Goal: Learn about a topic

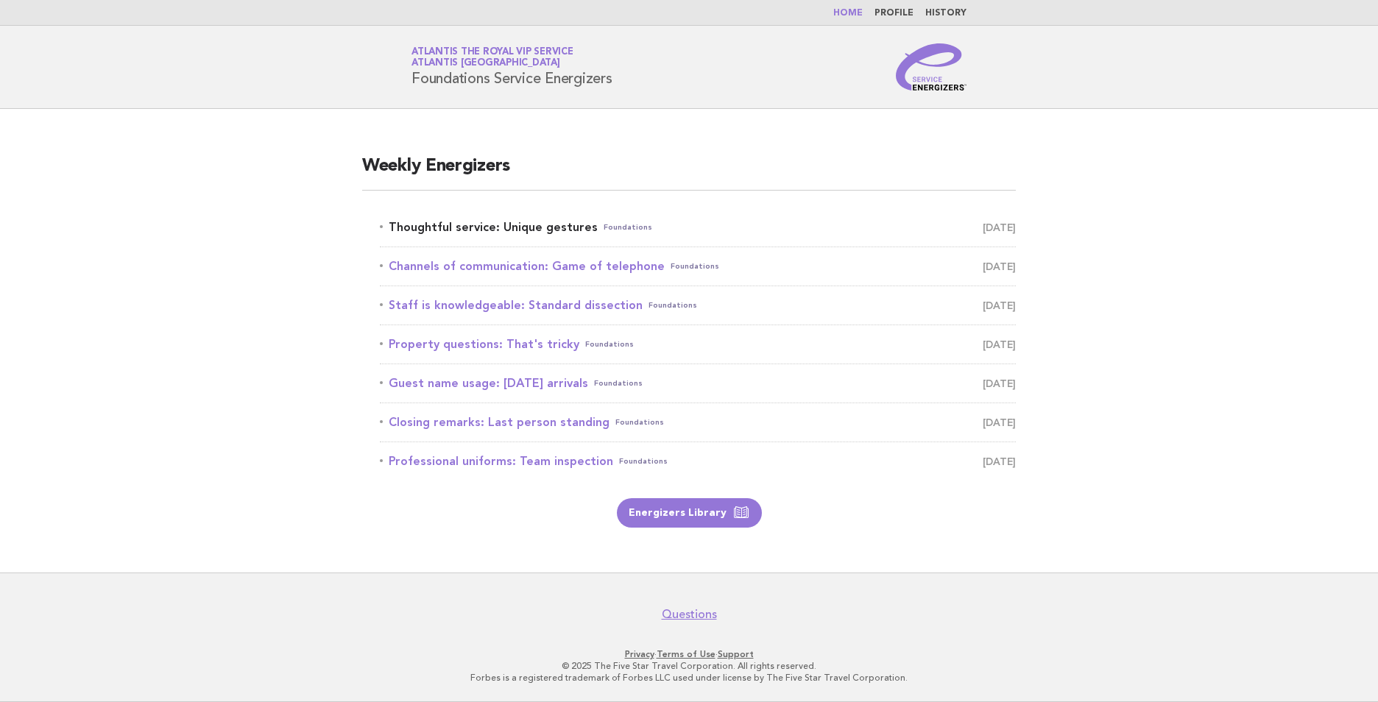
click at [526, 226] on link "Thoughtful service: Unique gestures Foundations [DATE]" at bounding box center [698, 227] width 636 height 21
click at [547, 230] on link "Thoughtful service: Unique gestures Foundations [DATE]" at bounding box center [698, 227] width 636 height 21
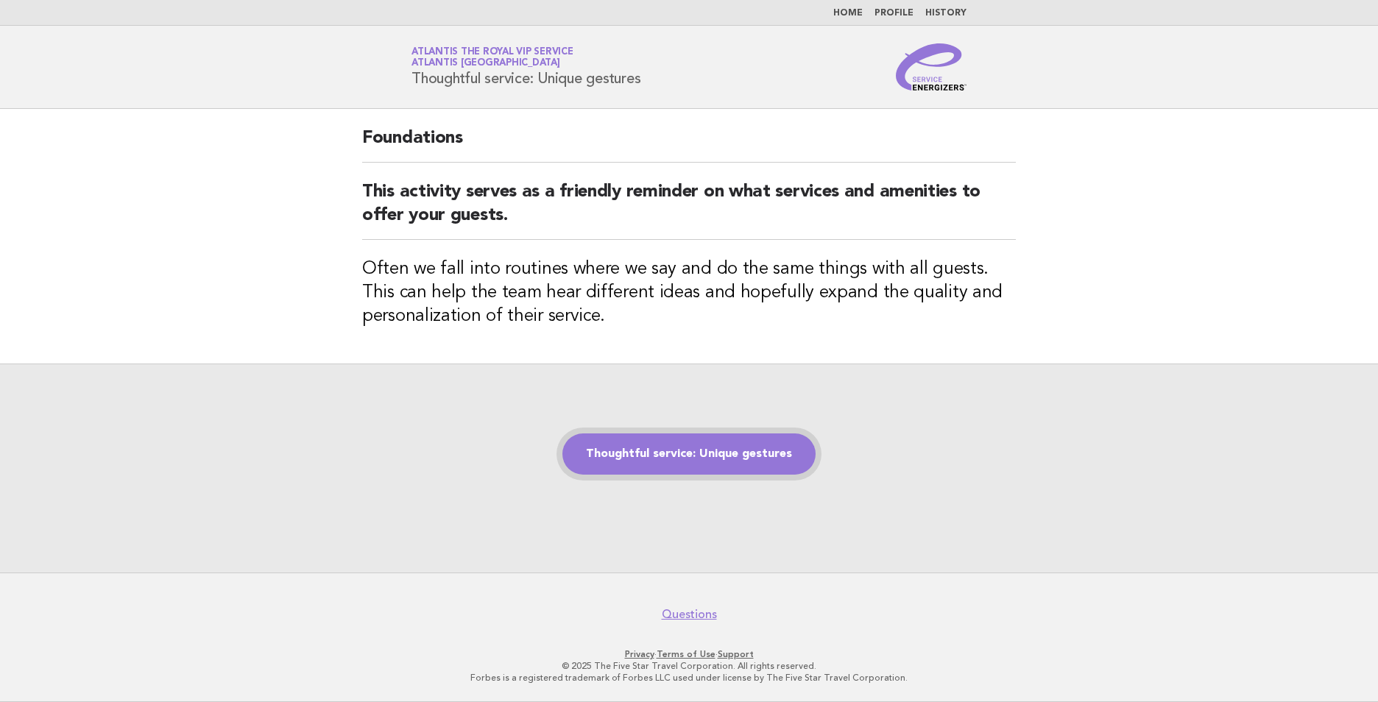
click at [694, 454] on link "Thoughtful service: Unique gestures" at bounding box center [689, 454] width 253 height 41
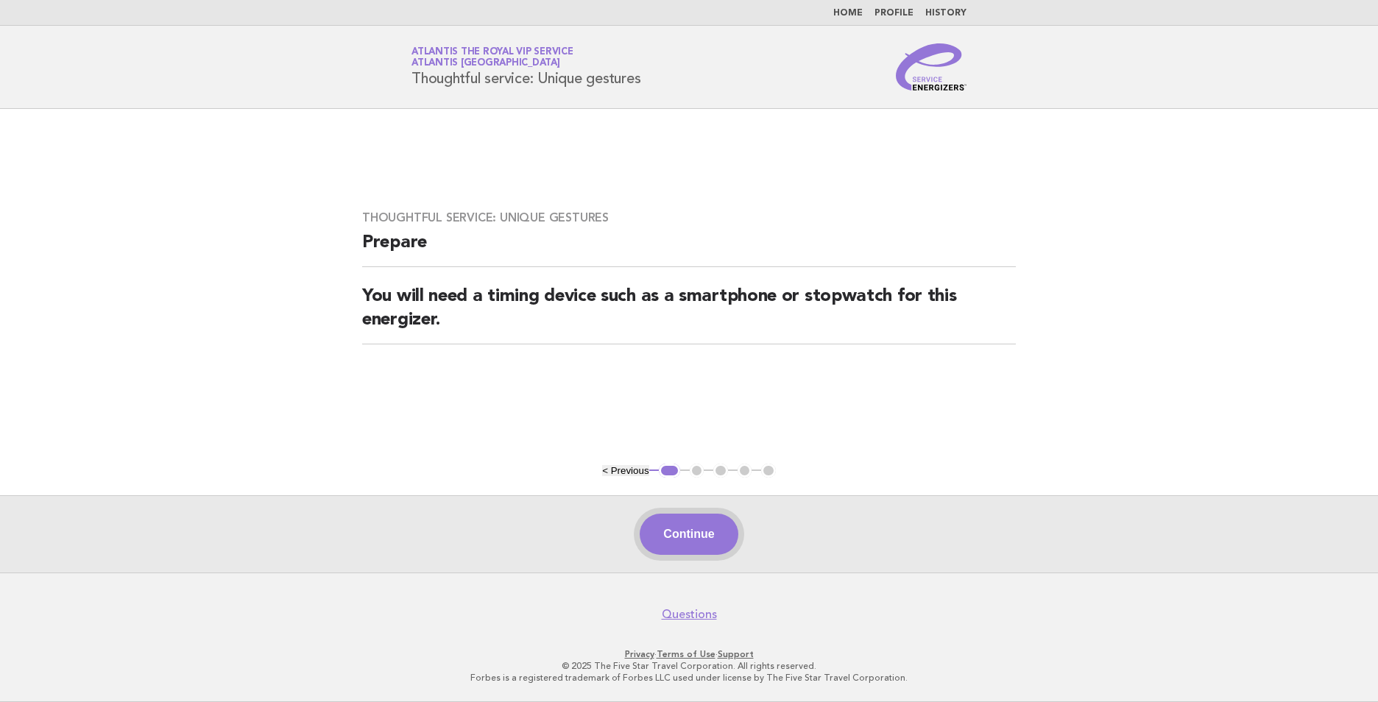
click at [719, 533] on button "Continue" at bounding box center [689, 534] width 98 height 41
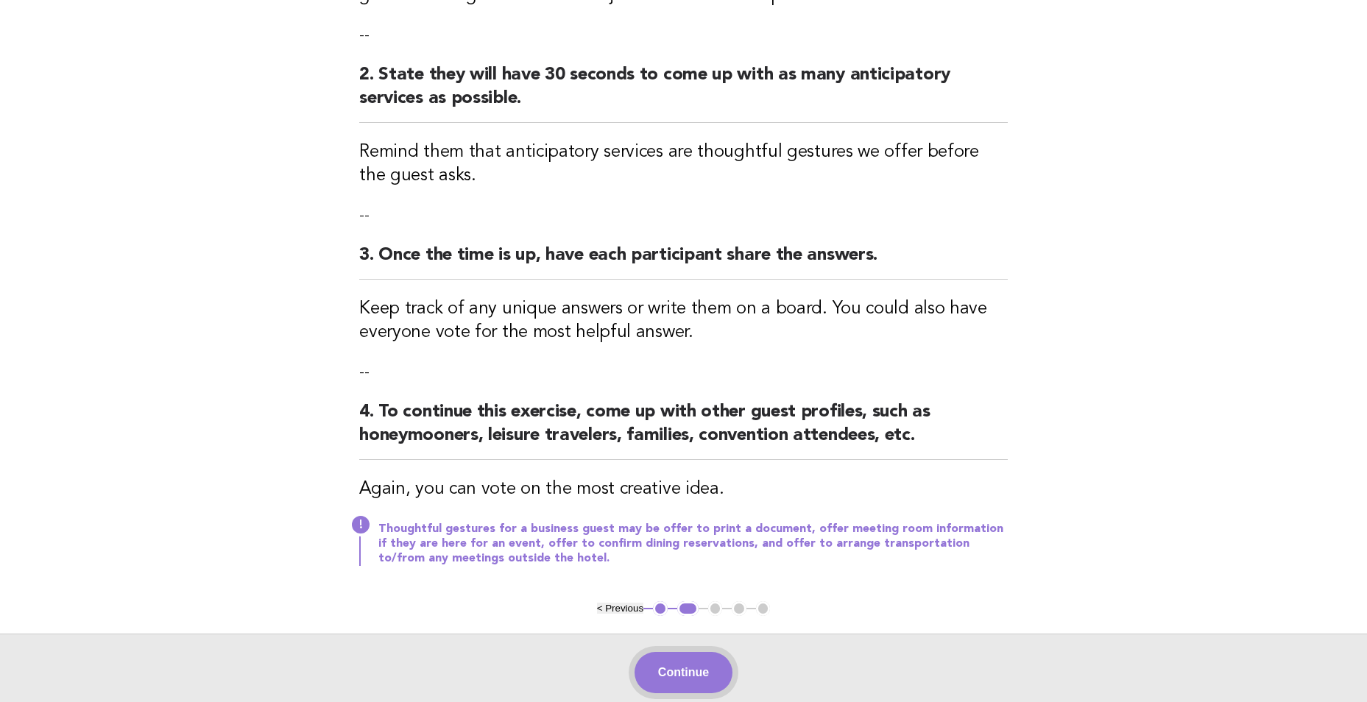
click at [659, 676] on button "Continue" at bounding box center [684, 672] width 98 height 41
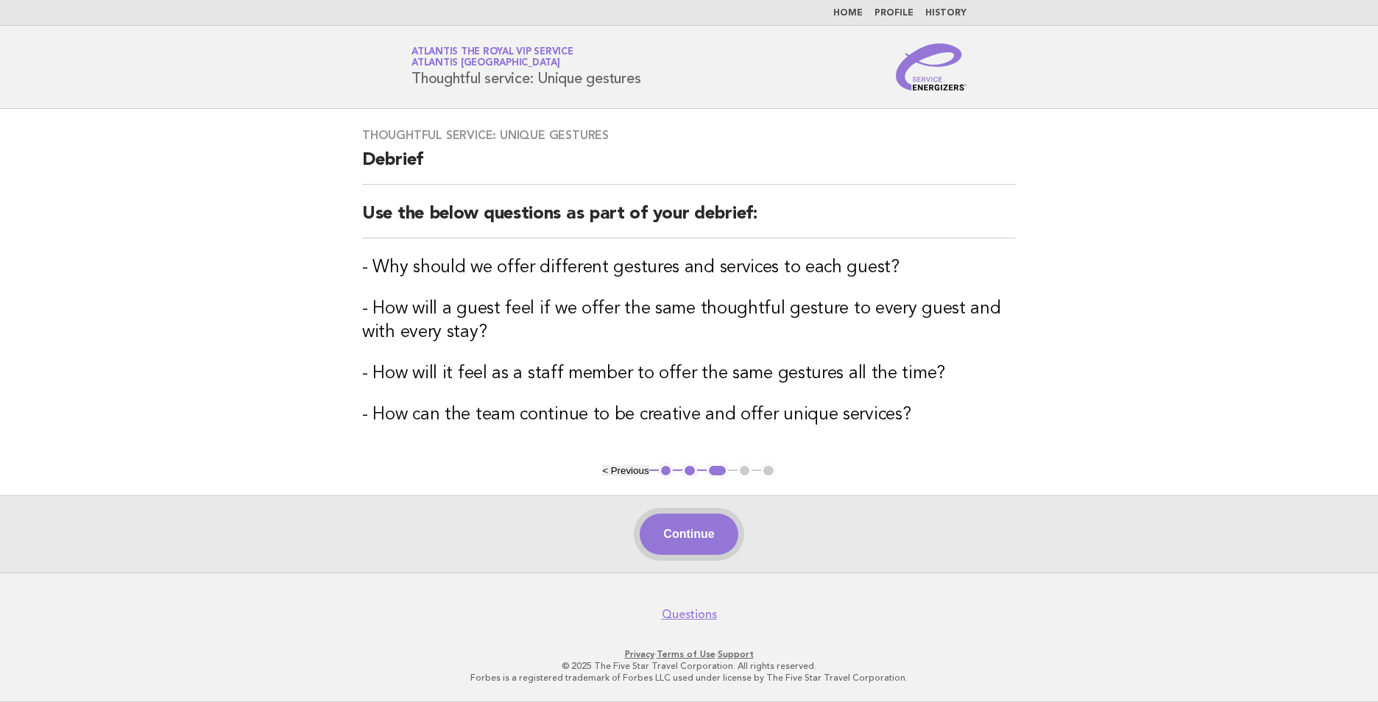
click at [723, 533] on button "Continue" at bounding box center [689, 534] width 98 height 41
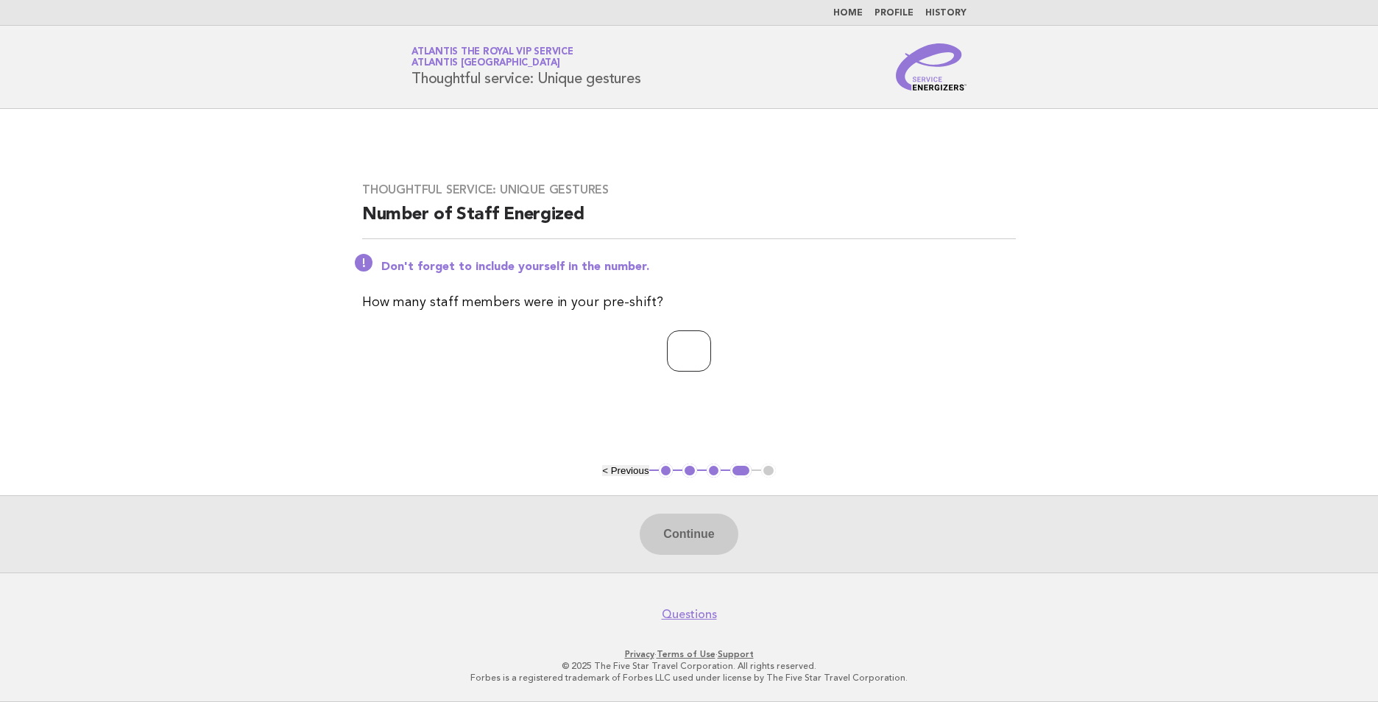
click at [677, 354] on input "number" at bounding box center [689, 351] width 44 height 41
type input "*"
click at [683, 534] on button "Continue" at bounding box center [689, 534] width 98 height 41
